Goal: Check status: Check status

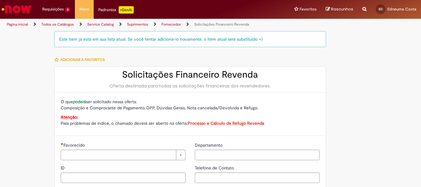
type input "**********"
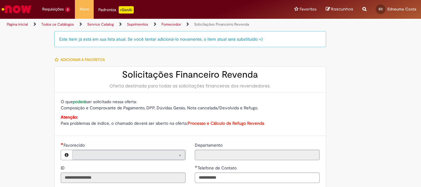
type input "**********"
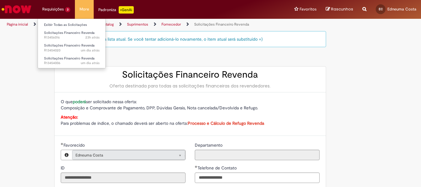
click at [62, 55] on li "Solicitações Financeiro Revenda um dia atrás um dia atrás R13454006" at bounding box center [72, 60] width 68 height 13
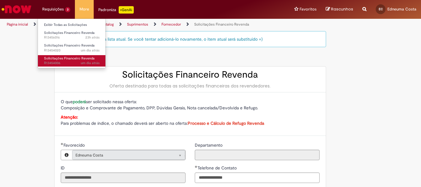
click at [62, 61] on span "um dia atrás um dia atrás R13454006" at bounding box center [71, 63] width 55 height 5
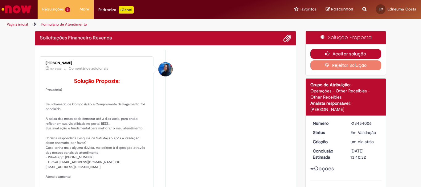
click at [334, 52] on button "Aceitar solução" at bounding box center [345, 54] width 71 height 10
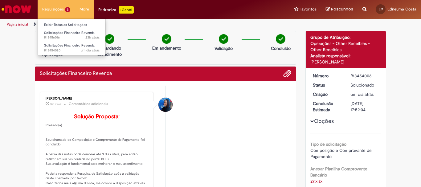
click at [58, 11] on li "Requisições 2 Exibir Todas as Solicitações Solicitações Financeiro Revenda 23h …" at bounding box center [56, 9] width 37 height 18
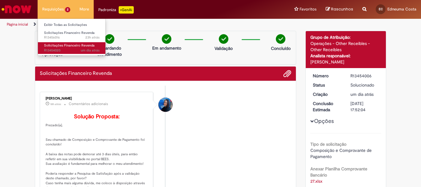
click at [61, 50] on span "um dia atrás um dia atrás R13454020" at bounding box center [71, 50] width 55 height 5
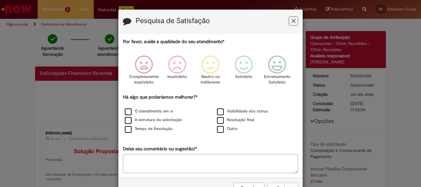
click at [292, 19] on icon "Feedback" at bounding box center [294, 21] width 4 height 6
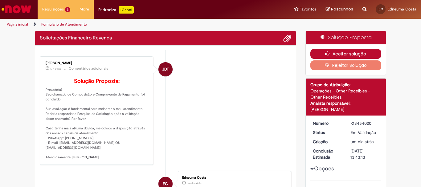
click at [328, 53] on icon "button" at bounding box center [328, 53] width 7 height 4
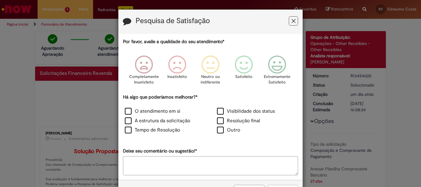
click at [294, 22] on button "Feedback" at bounding box center [293, 20] width 9 height 9
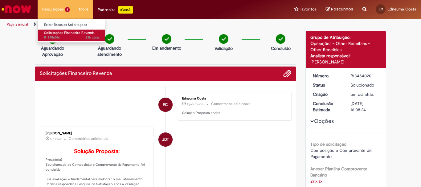
click at [61, 38] on span "23h atrás 23 horas atrás R13456016" at bounding box center [71, 37] width 55 height 5
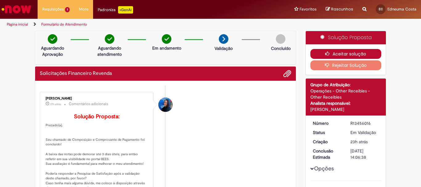
click at [322, 55] on button "Aceitar solução" at bounding box center [345, 54] width 71 height 10
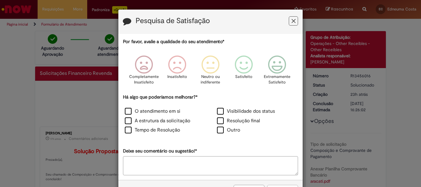
click at [293, 23] on icon "Feedback" at bounding box center [294, 21] width 4 height 6
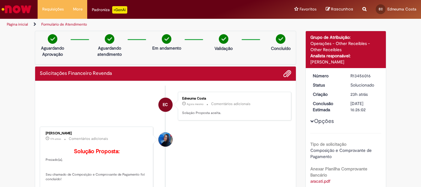
click at [88, 106] on li "EC Edneuma Costa Agora mesmo Agora mesmo Comentários adicionais Solução Propost…" at bounding box center [166, 106] width 252 height 29
